Goal: Task Accomplishment & Management: Manage account settings

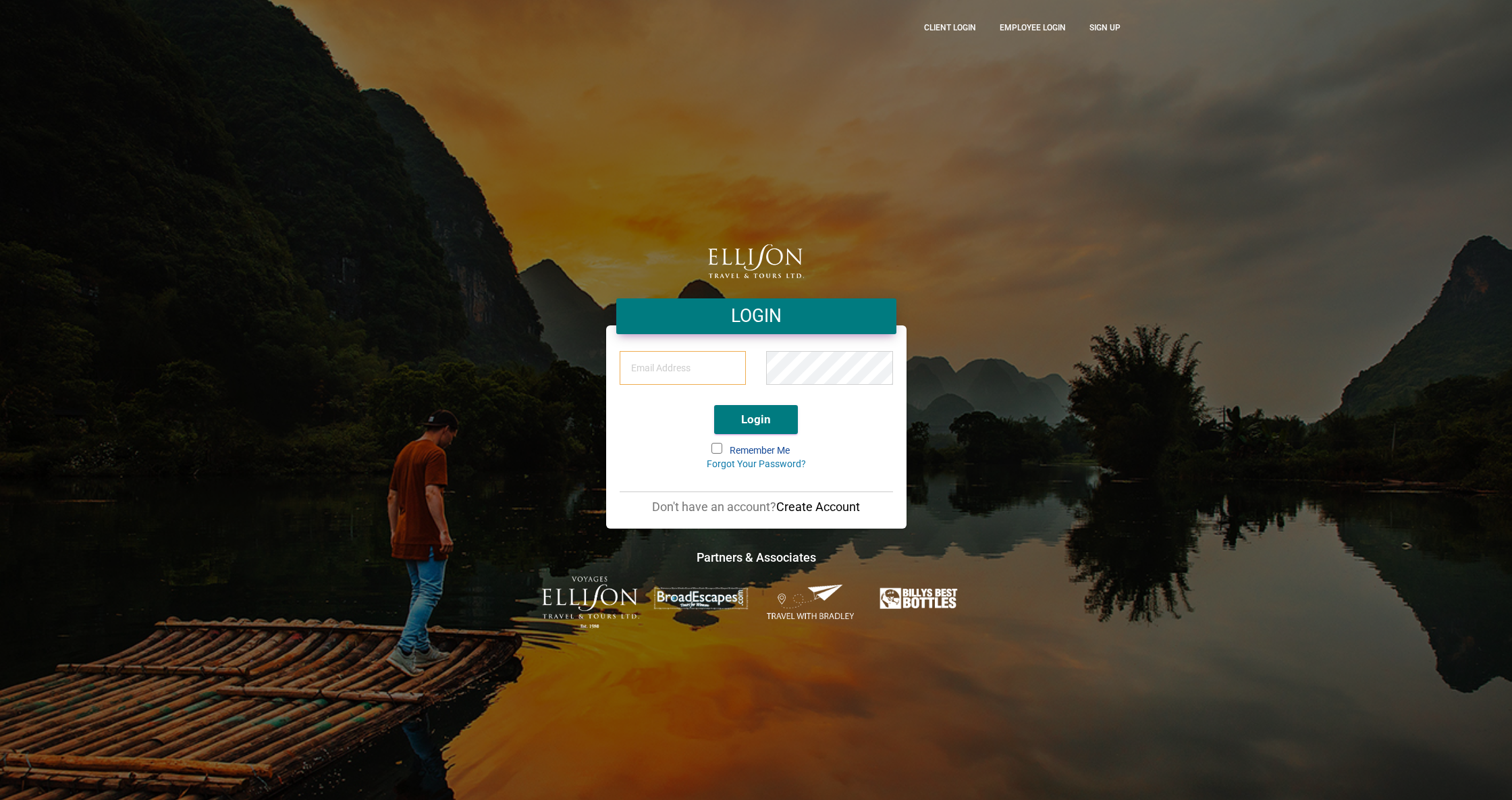
click at [684, 369] on input "email" at bounding box center [683, 368] width 127 height 34
type input "[PERSON_NAME][EMAIL_ADDRESS][DOMAIN_NAME]"
click at [712, 451] on span at bounding box center [717, 448] width 11 height 11
click at [712, 444] on input "Remember Me" at bounding box center [712, 444] width 0 height 0
click at [730, 413] on button "Login" at bounding box center [756, 420] width 84 height 29
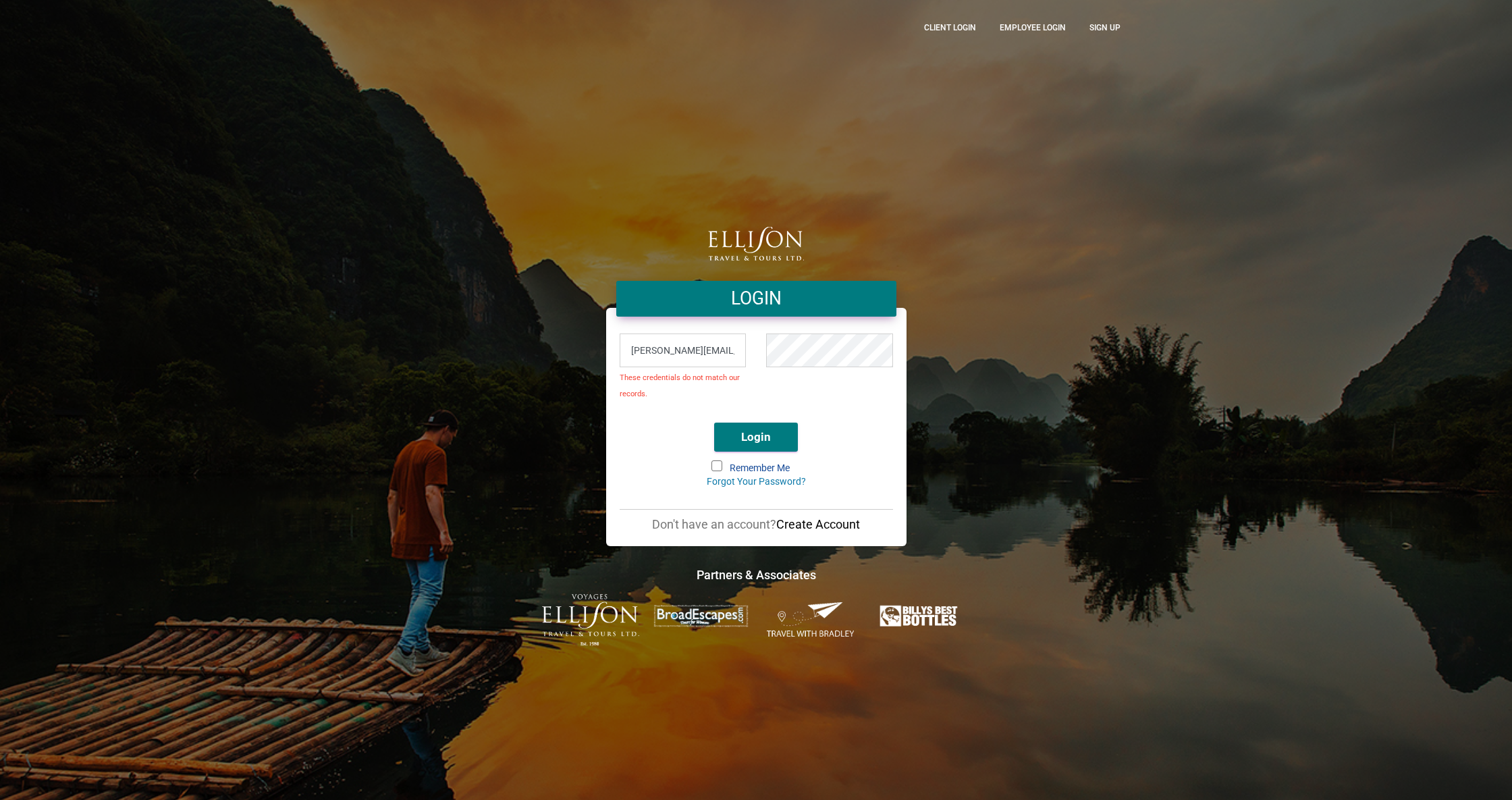
click at [748, 515] on div "[PERSON_NAME][EMAIL_ADDRESS][DOMAIN_NAME] These credentials do not match our re…" at bounding box center [756, 438] width 300 height 216
click at [714, 465] on span at bounding box center [717, 467] width 11 height 11
click at [712, 462] on input "Remember Me" at bounding box center [712, 462] width 0 height 0
click at [773, 433] on button "Login" at bounding box center [756, 437] width 84 height 29
